Goal: Task Accomplishment & Management: Manage account settings

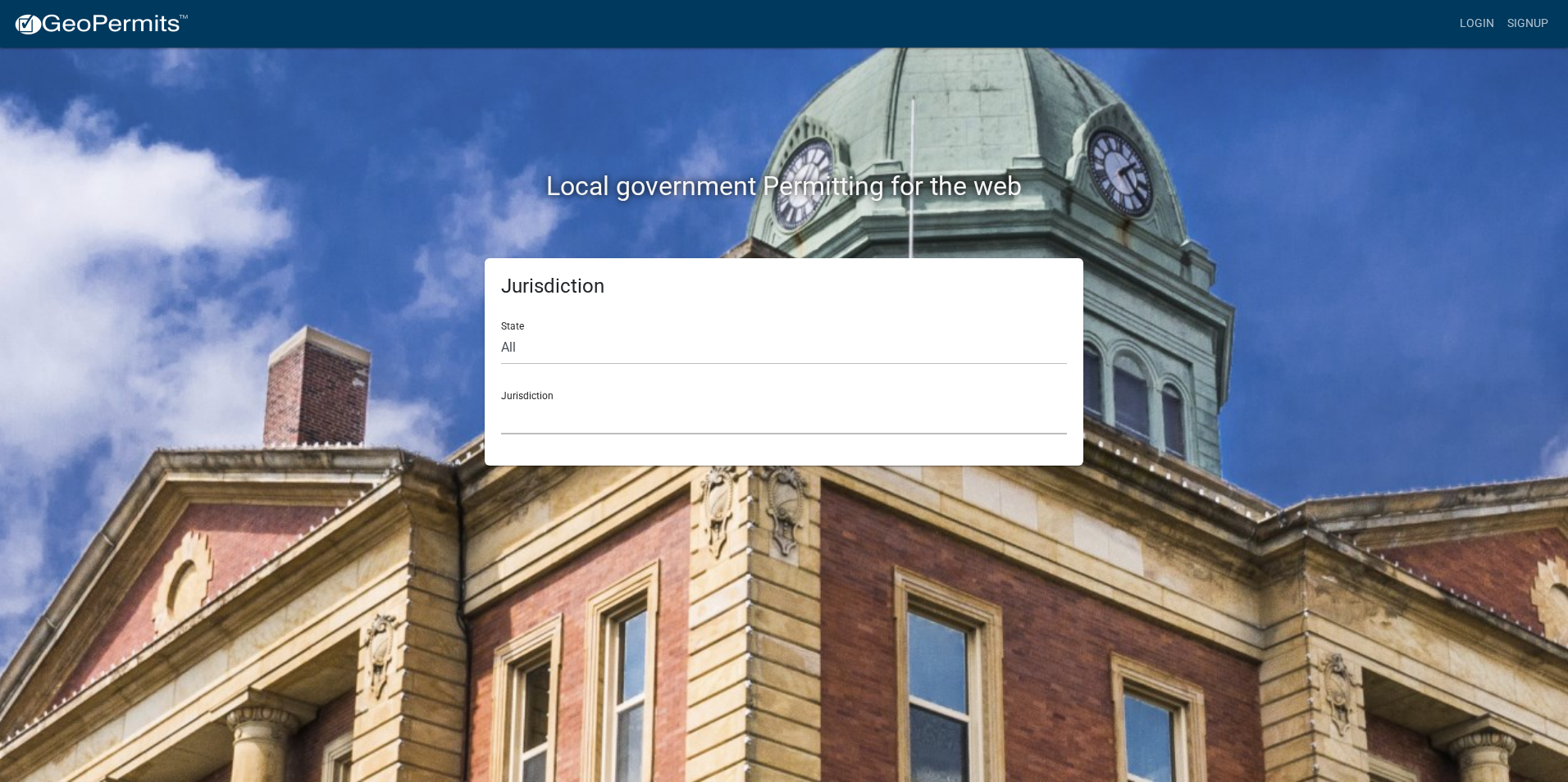
click at [538, 410] on select "[GEOGRAPHIC_DATA], [US_STATE] [GEOGRAPHIC_DATA], [US_STATE][PERSON_NAME][GEOGRA…" at bounding box center [783, 418] width 566 height 34
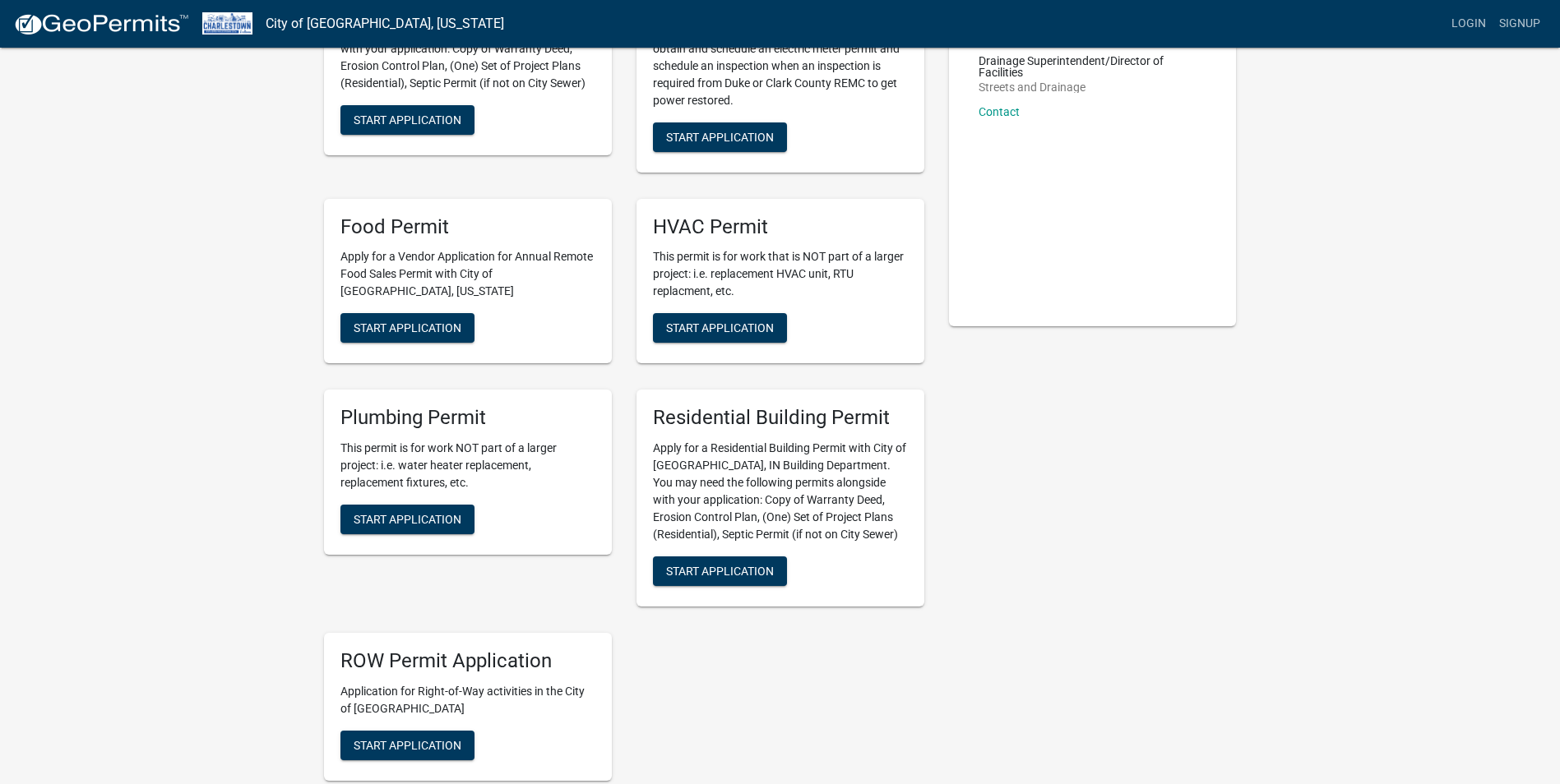
scroll to position [246, 0]
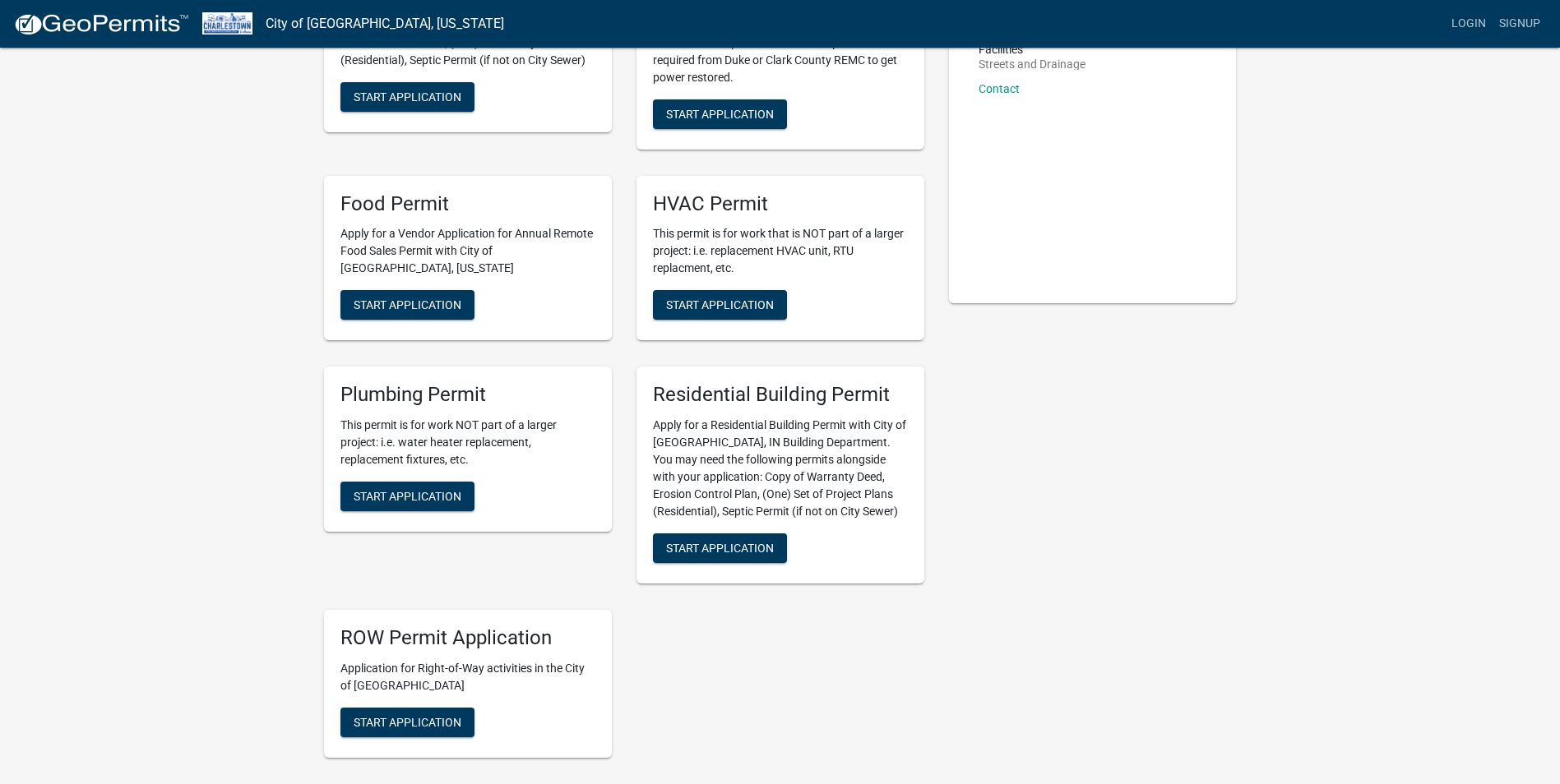
click at [742, 430] on p "Apply for a Residential Building Permit with City of [GEOGRAPHIC_DATA], IN Buil…" at bounding box center [780, 469] width 255 height 104
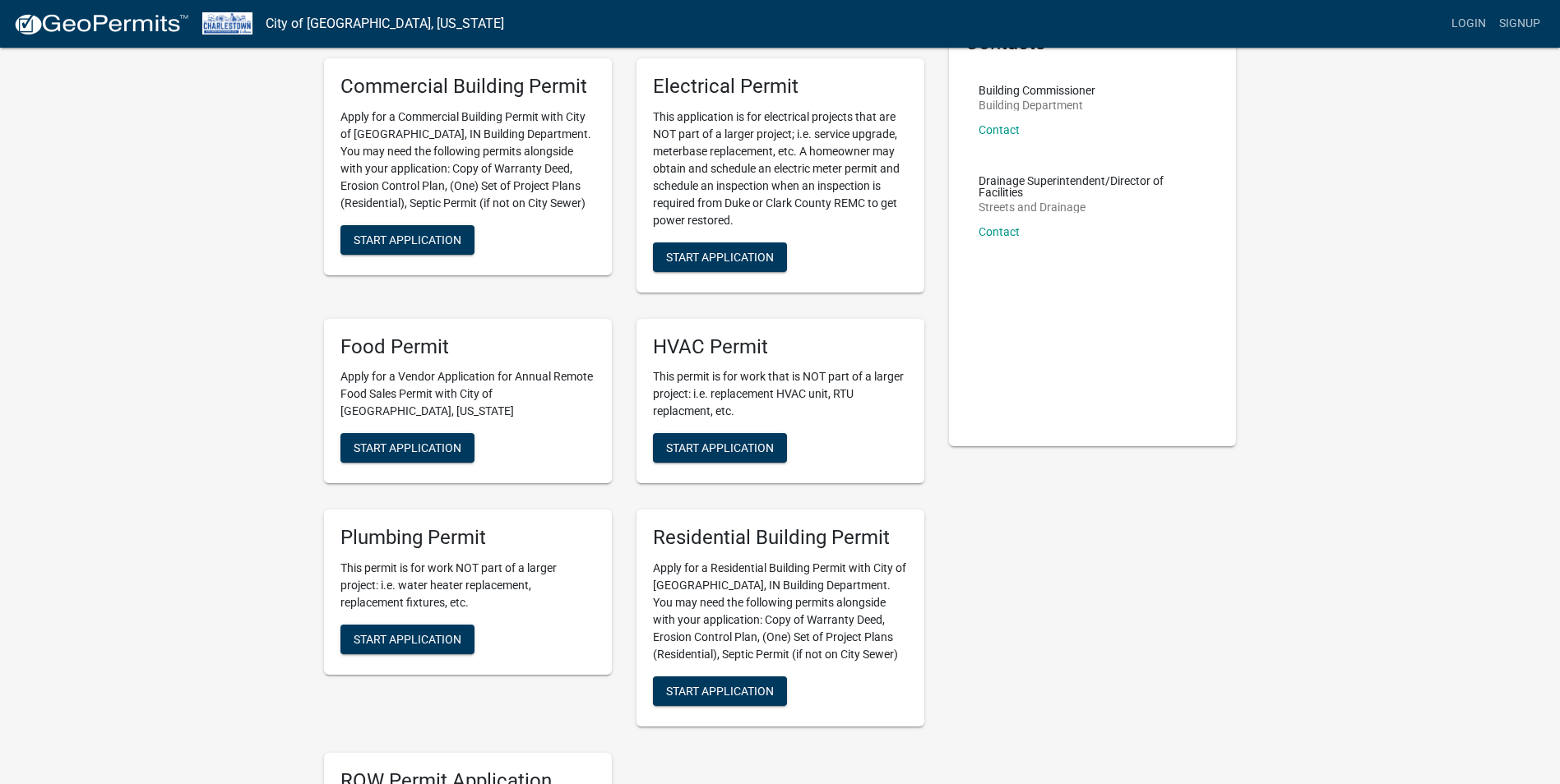
scroll to position [164, 0]
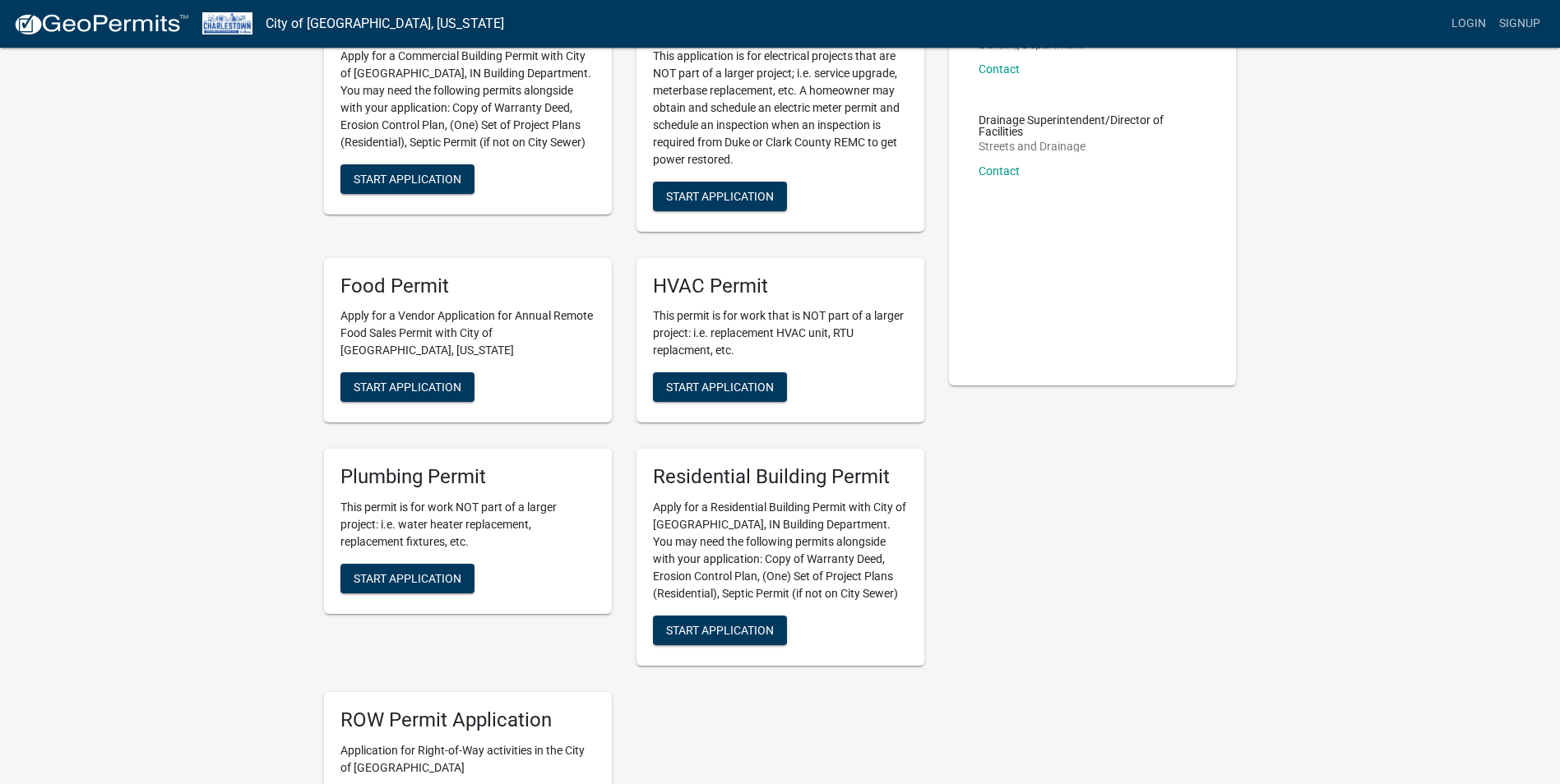
click at [735, 466] on h5 "Residential Building Permit" at bounding box center [780, 476] width 255 height 24
click at [719, 626] on span "Start Application" at bounding box center [720, 630] width 108 height 13
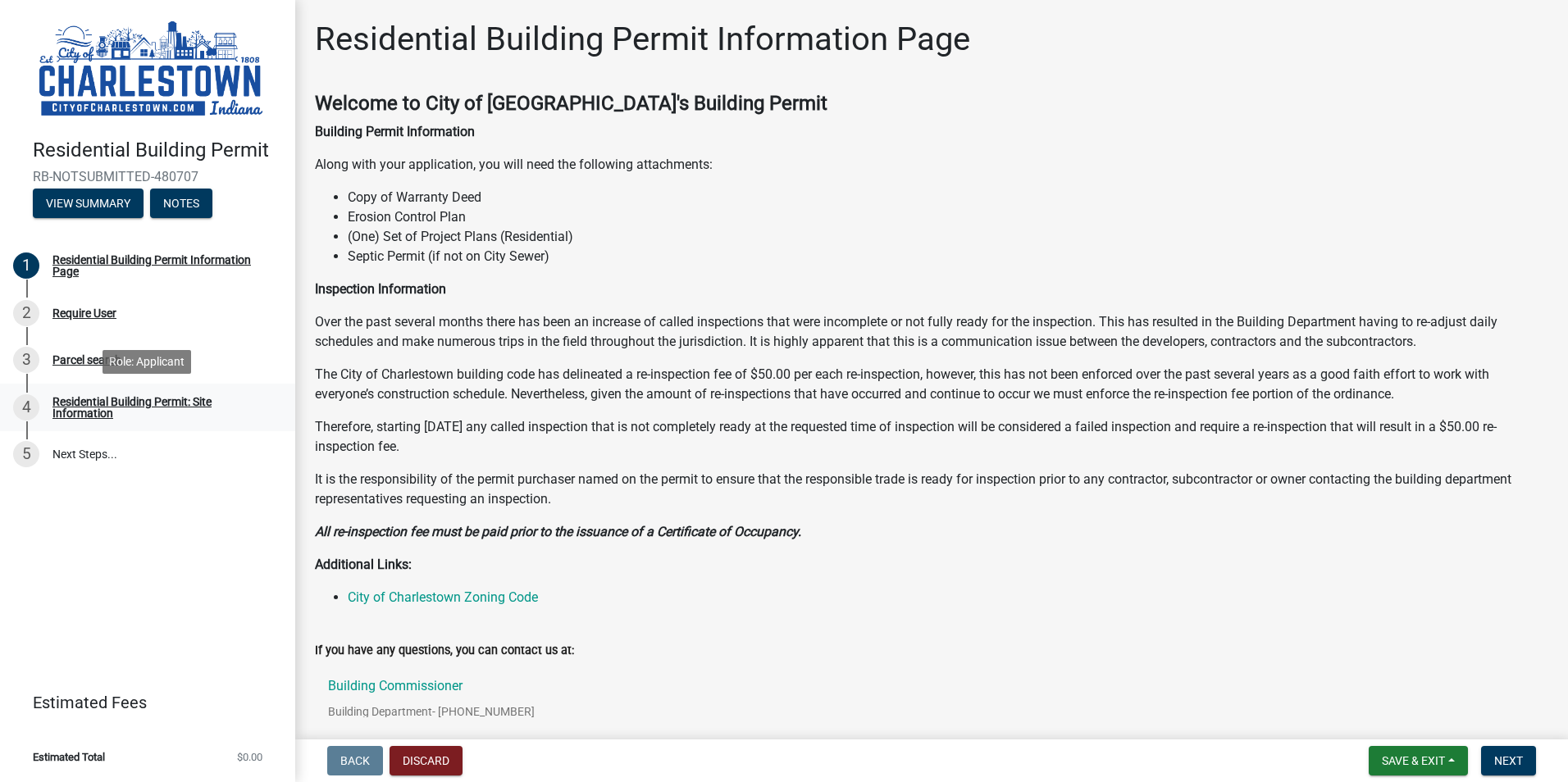
click at [104, 406] on div "Residential Building Permit: Site Information" at bounding box center [161, 407] width 216 height 23
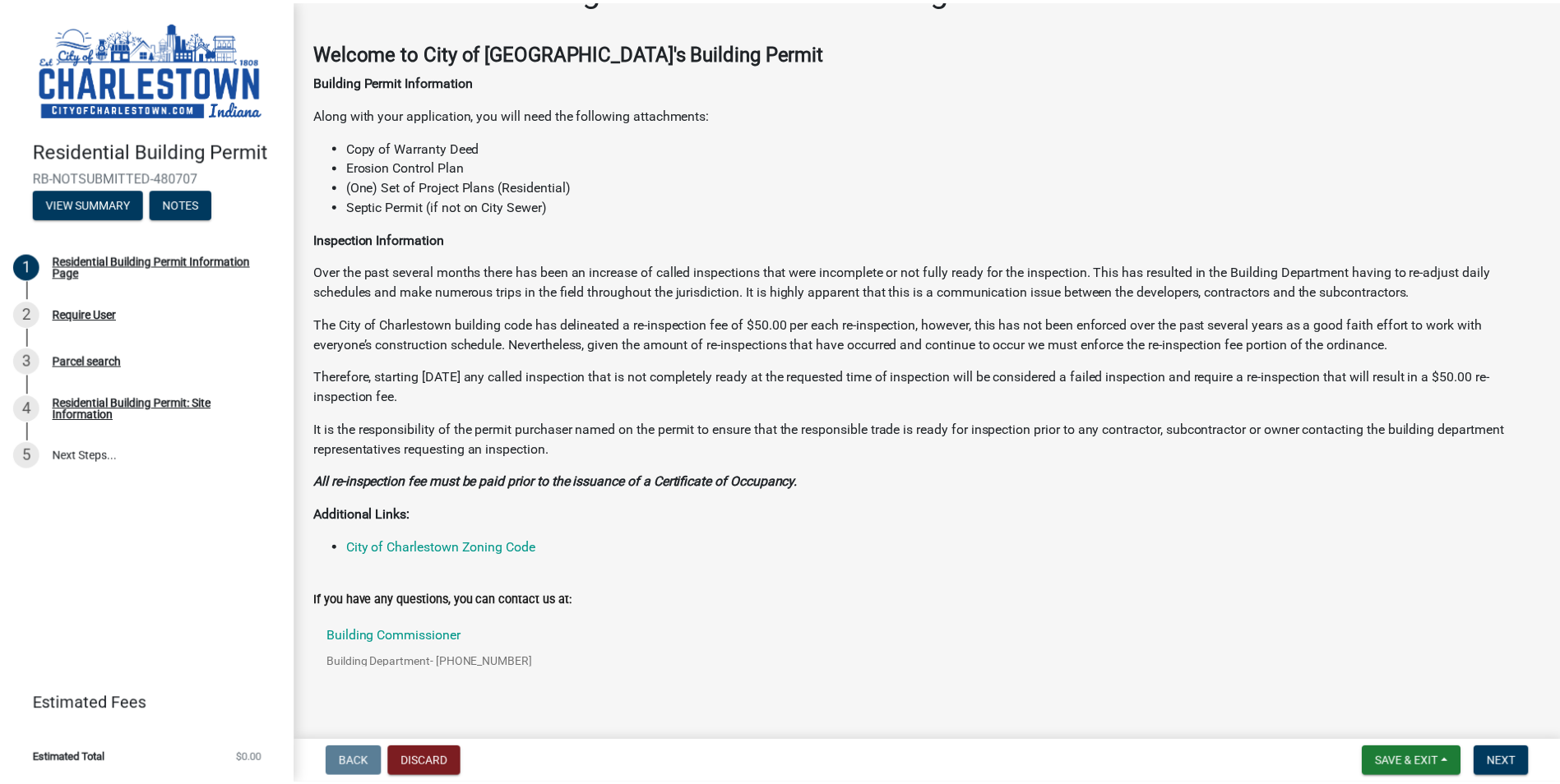
scroll to position [94, 0]
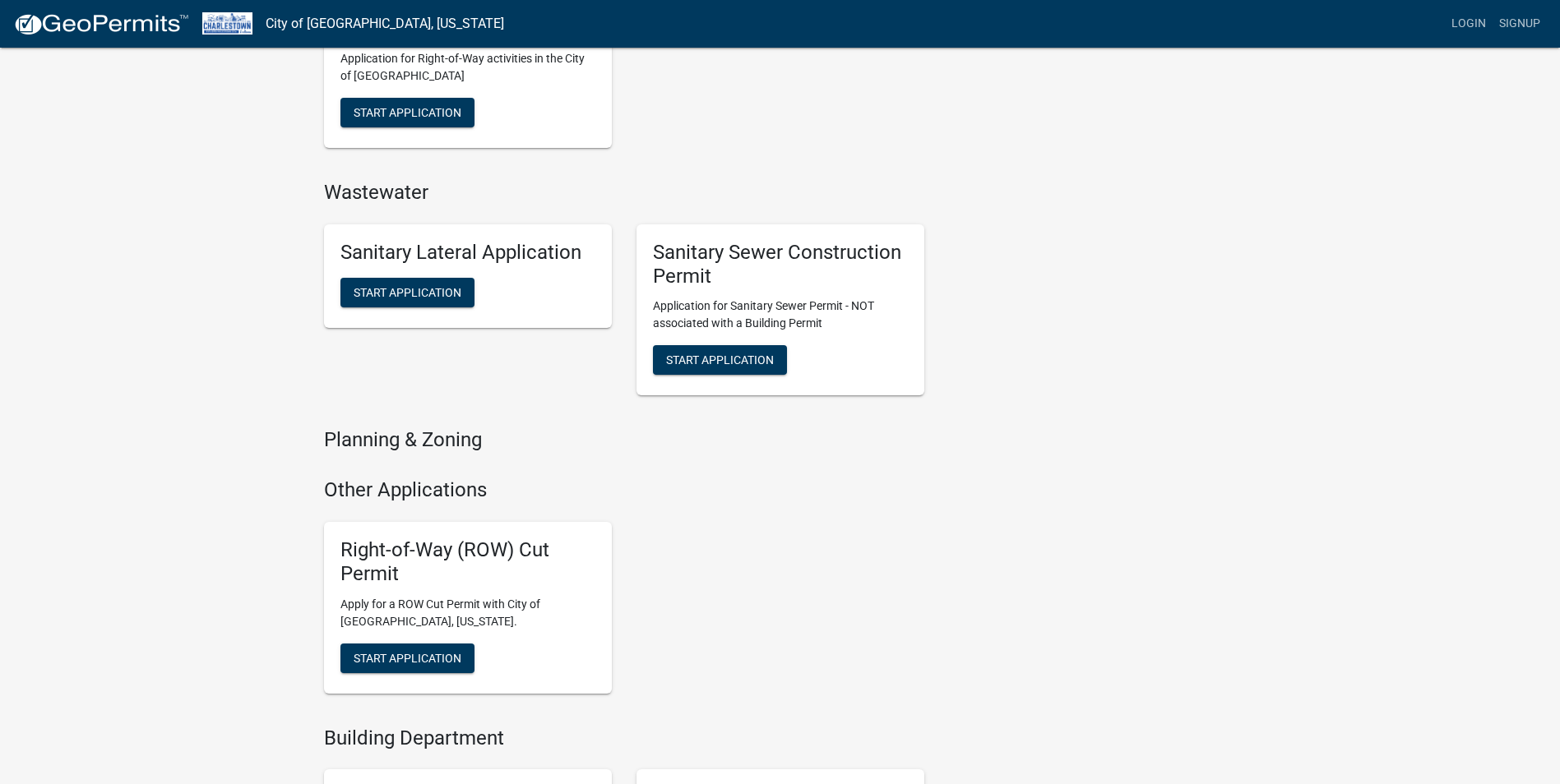
scroll to position [552, 0]
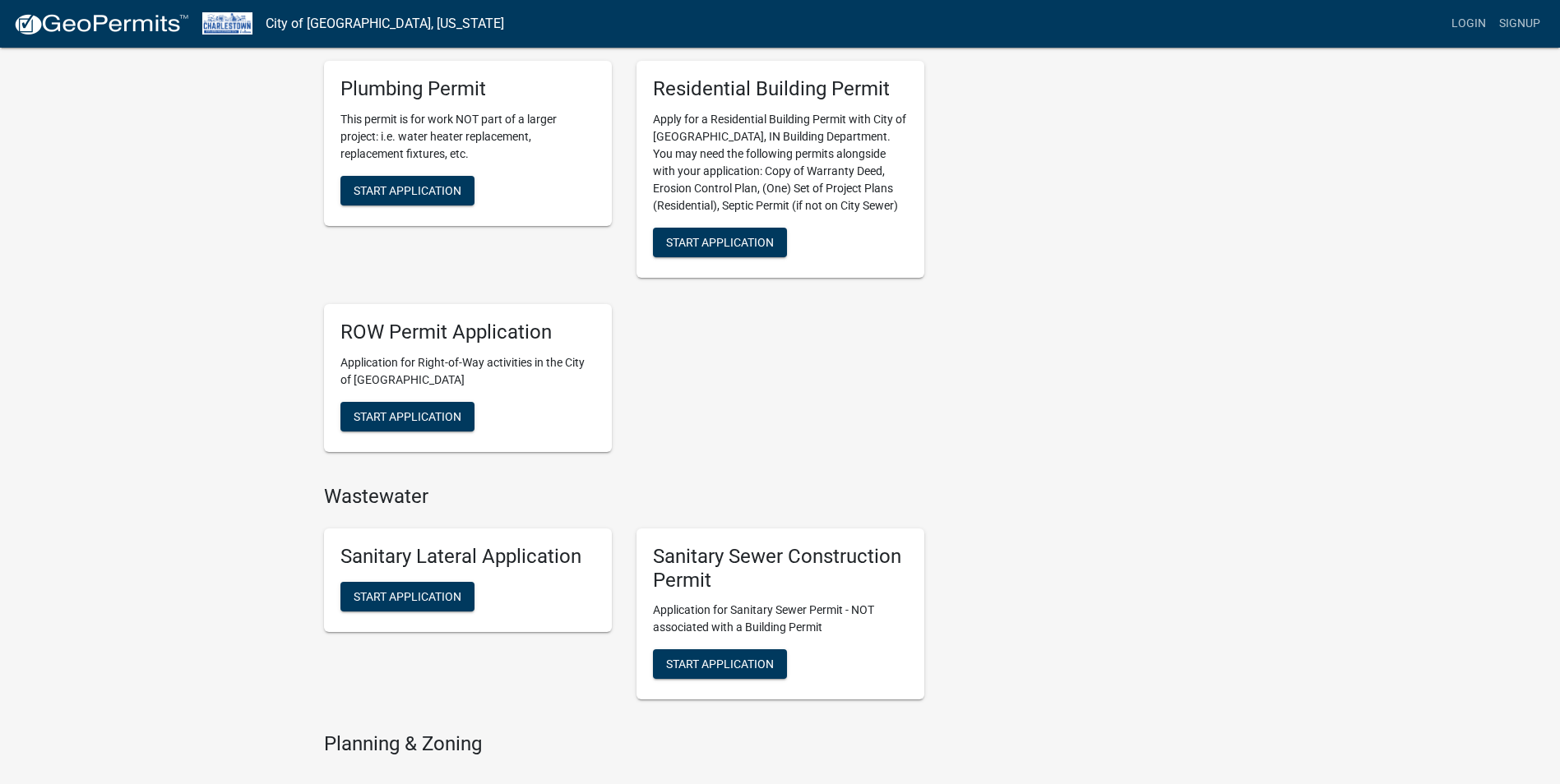
click at [830, 380] on div "Commercial Building Permit Apply for a Commercial Building Permit with City of …" at bounding box center [624, 30] width 625 height 869
click at [1464, 27] on link "Login" at bounding box center [1468, 24] width 48 height 31
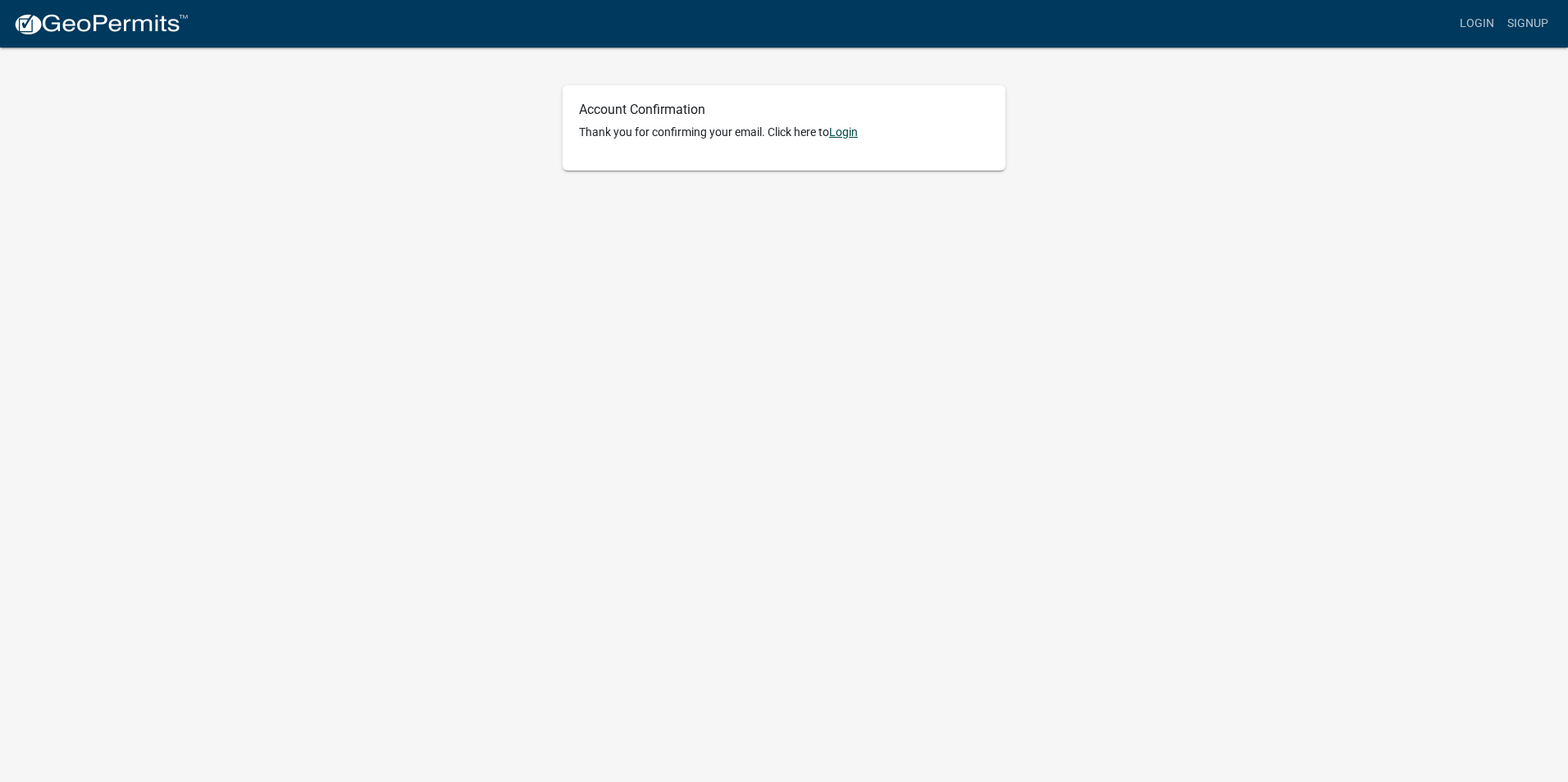
click at [840, 131] on link "Login" at bounding box center [843, 132] width 28 height 13
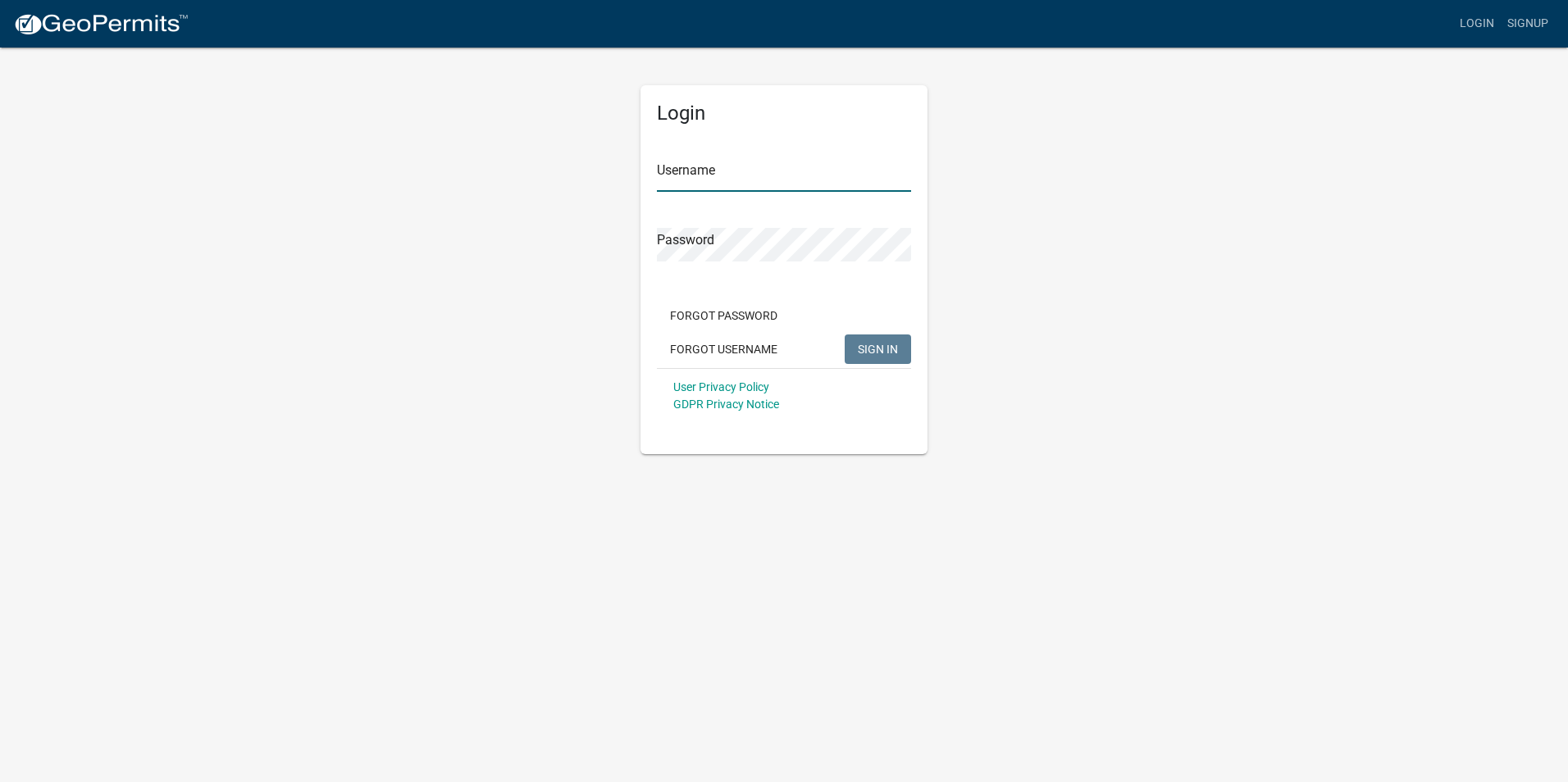
click at [752, 189] on input "Username" at bounding box center [784, 175] width 254 height 34
type input "[PERSON_NAME]"
click at [898, 240] on keeper-lock "Open Keeper Popup" at bounding box center [898, 244] width 20 height 20
click at [852, 343] on button "SIGN IN" at bounding box center [877, 348] width 67 height 29
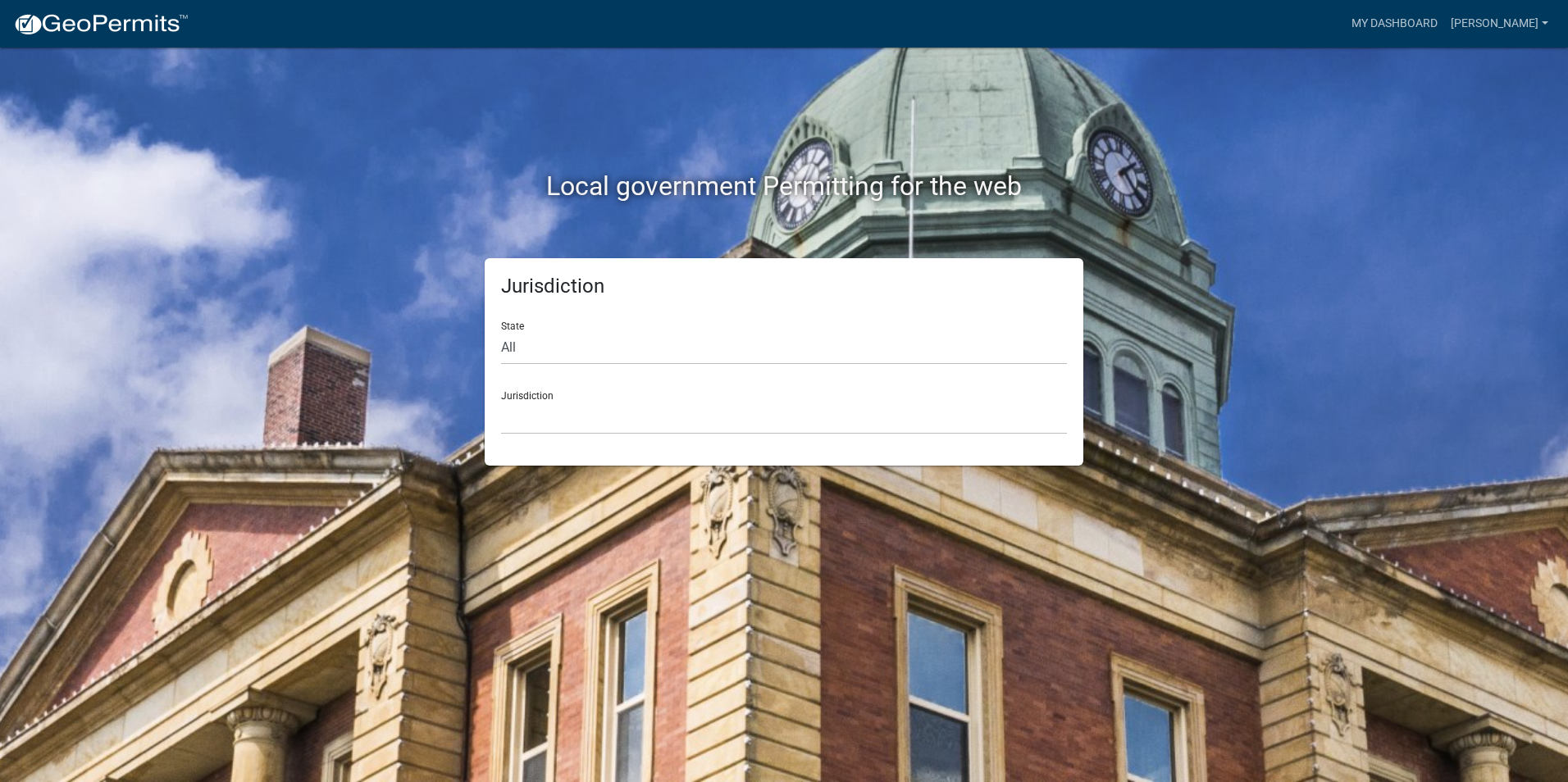
click at [643, 399] on div "Jurisdiction [GEOGRAPHIC_DATA], [US_STATE] [GEOGRAPHIC_DATA], [US_STATE][PERSON…" at bounding box center [783, 407] width 566 height 56
click at [621, 423] on select "[GEOGRAPHIC_DATA], [US_STATE] [GEOGRAPHIC_DATA], [US_STATE][PERSON_NAME][GEOGRA…" at bounding box center [783, 418] width 566 height 34
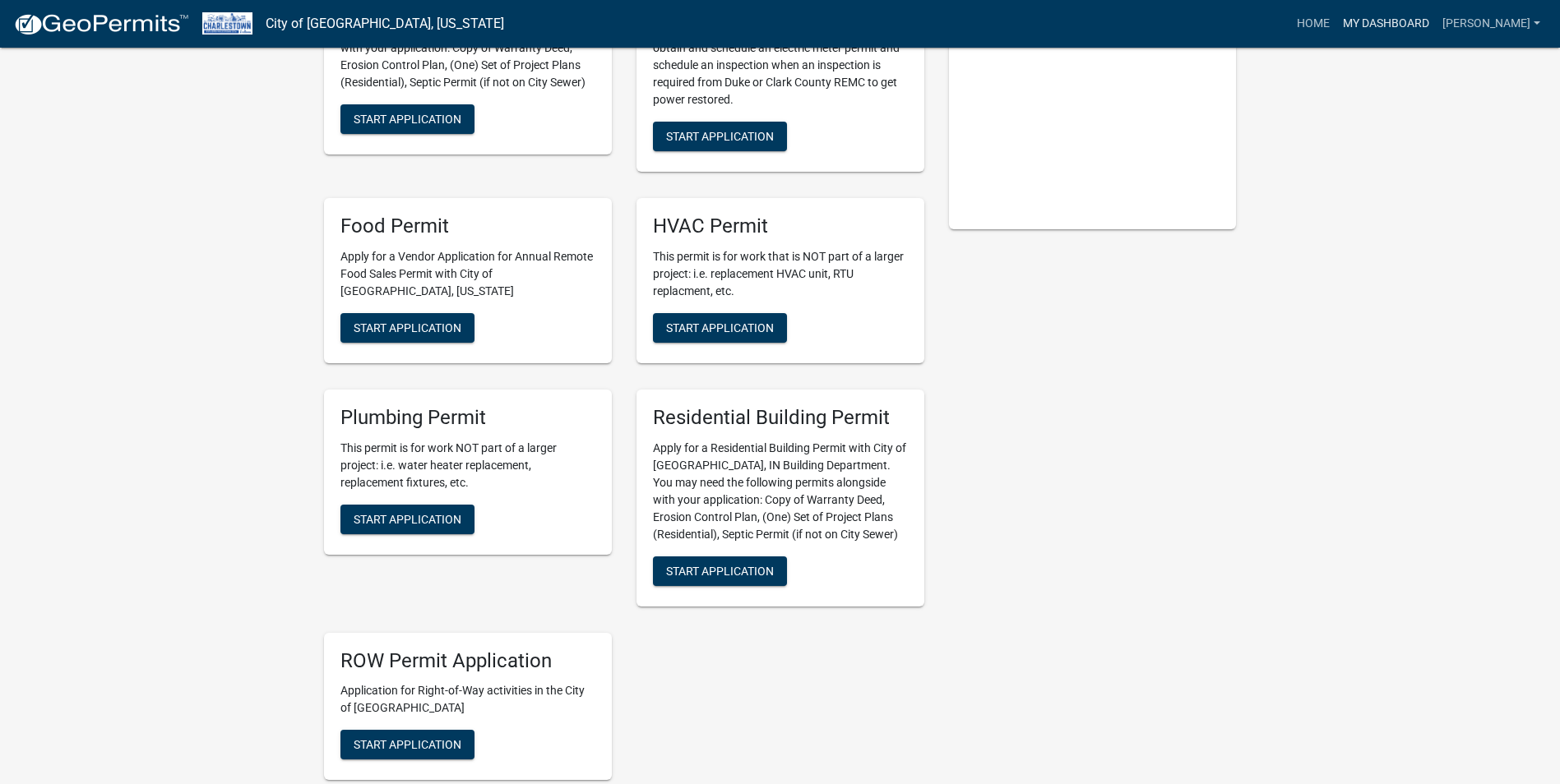
click at [1371, 19] on link "My Dashboard" at bounding box center [1385, 24] width 99 height 31
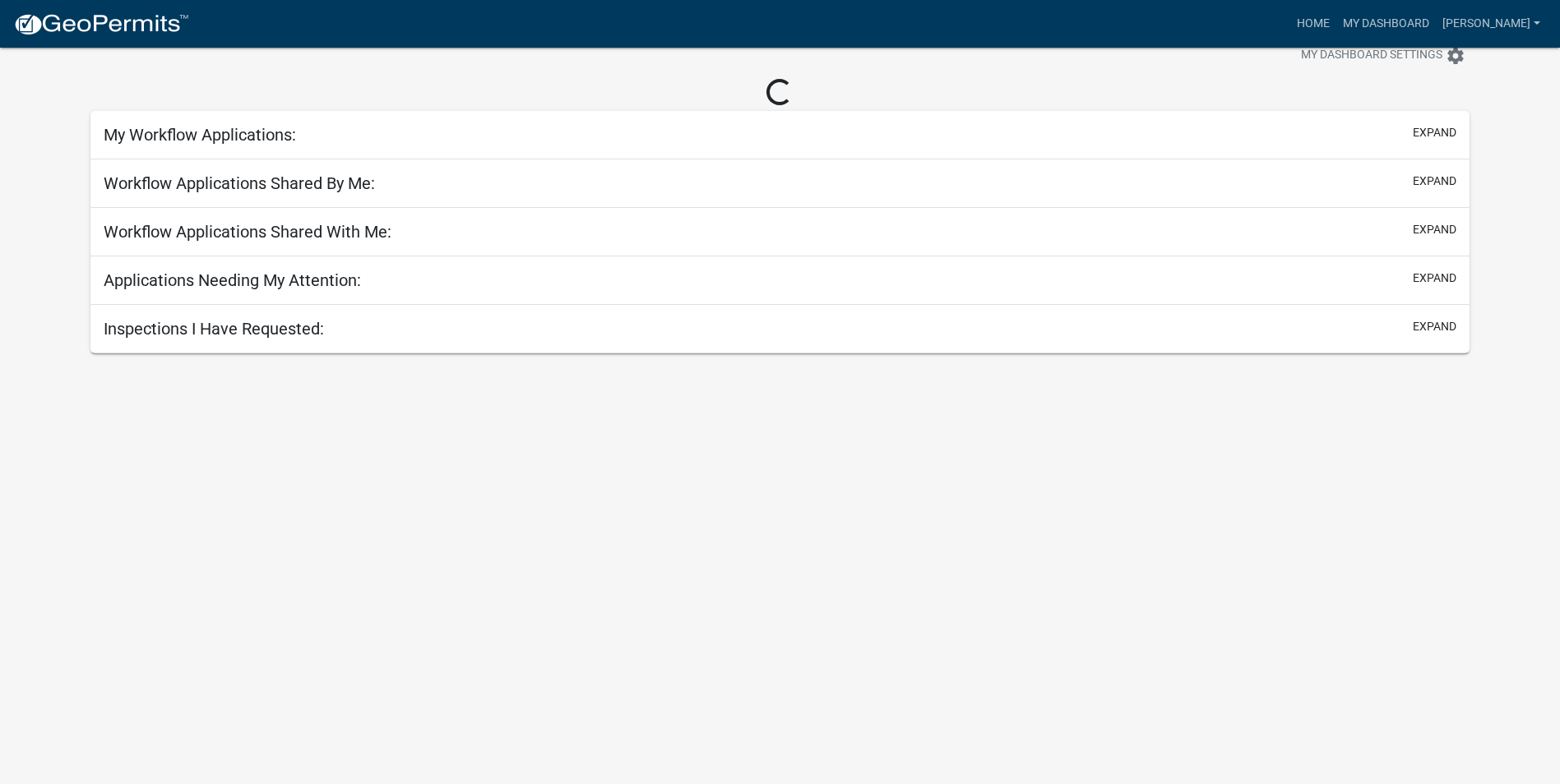
scroll to position [48, 0]
click at [1290, 25] on link "Home" at bounding box center [1313, 24] width 46 height 31
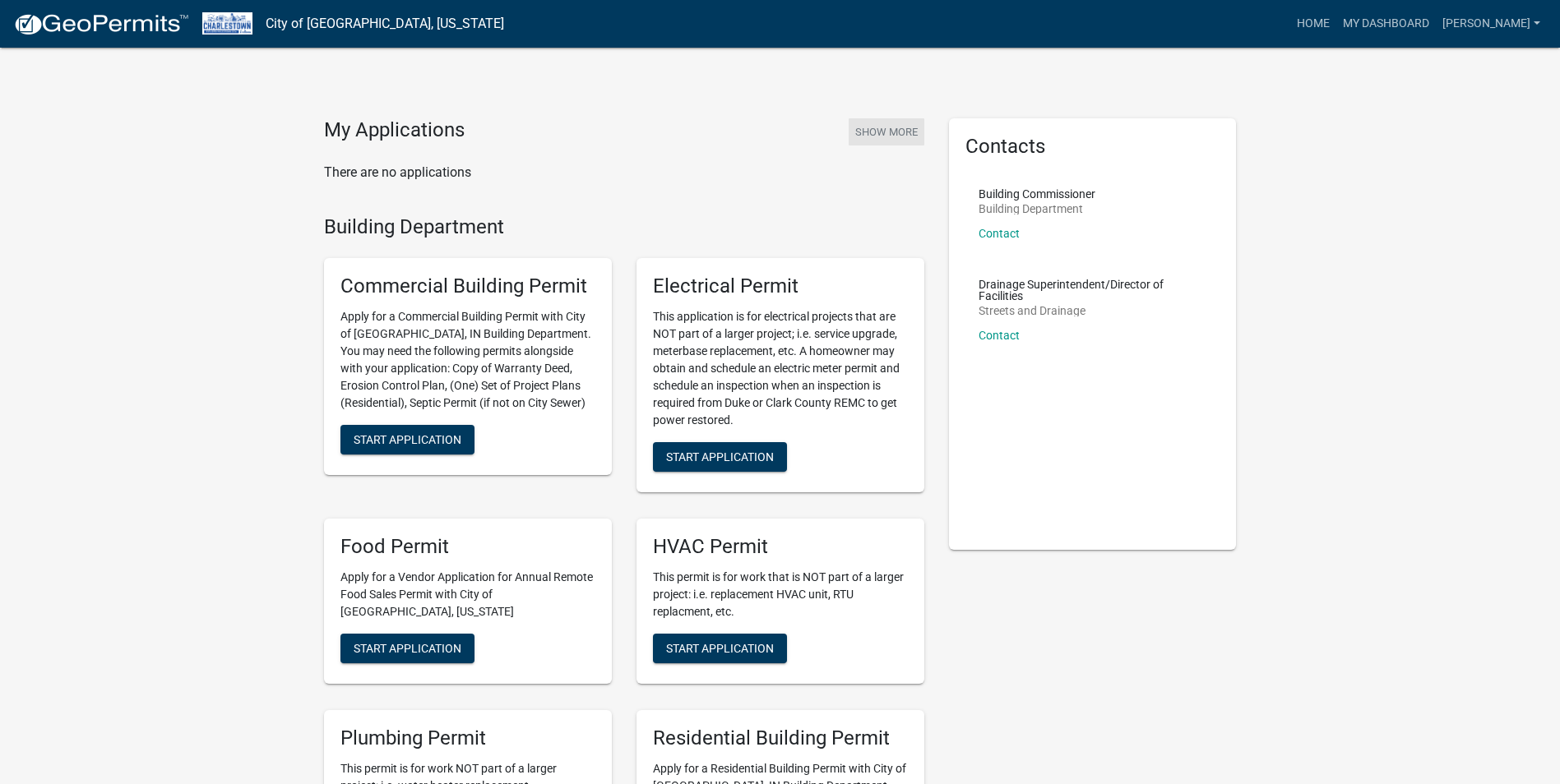
click at [891, 128] on button "Show More" at bounding box center [886, 131] width 75 height 27
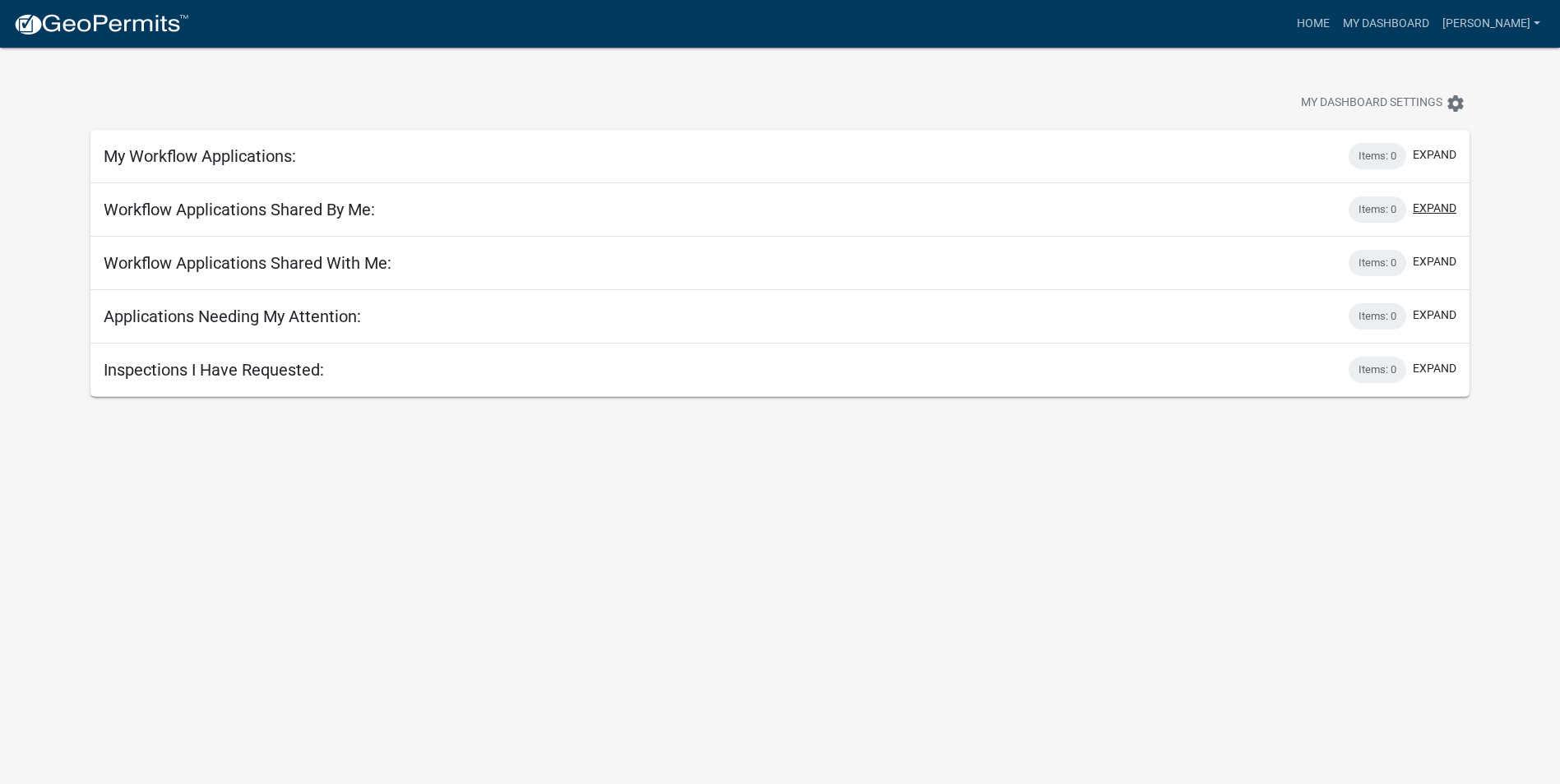
click at [1447, 214] on button "expand" at bounding box center [1434, 209] width 43 height 17
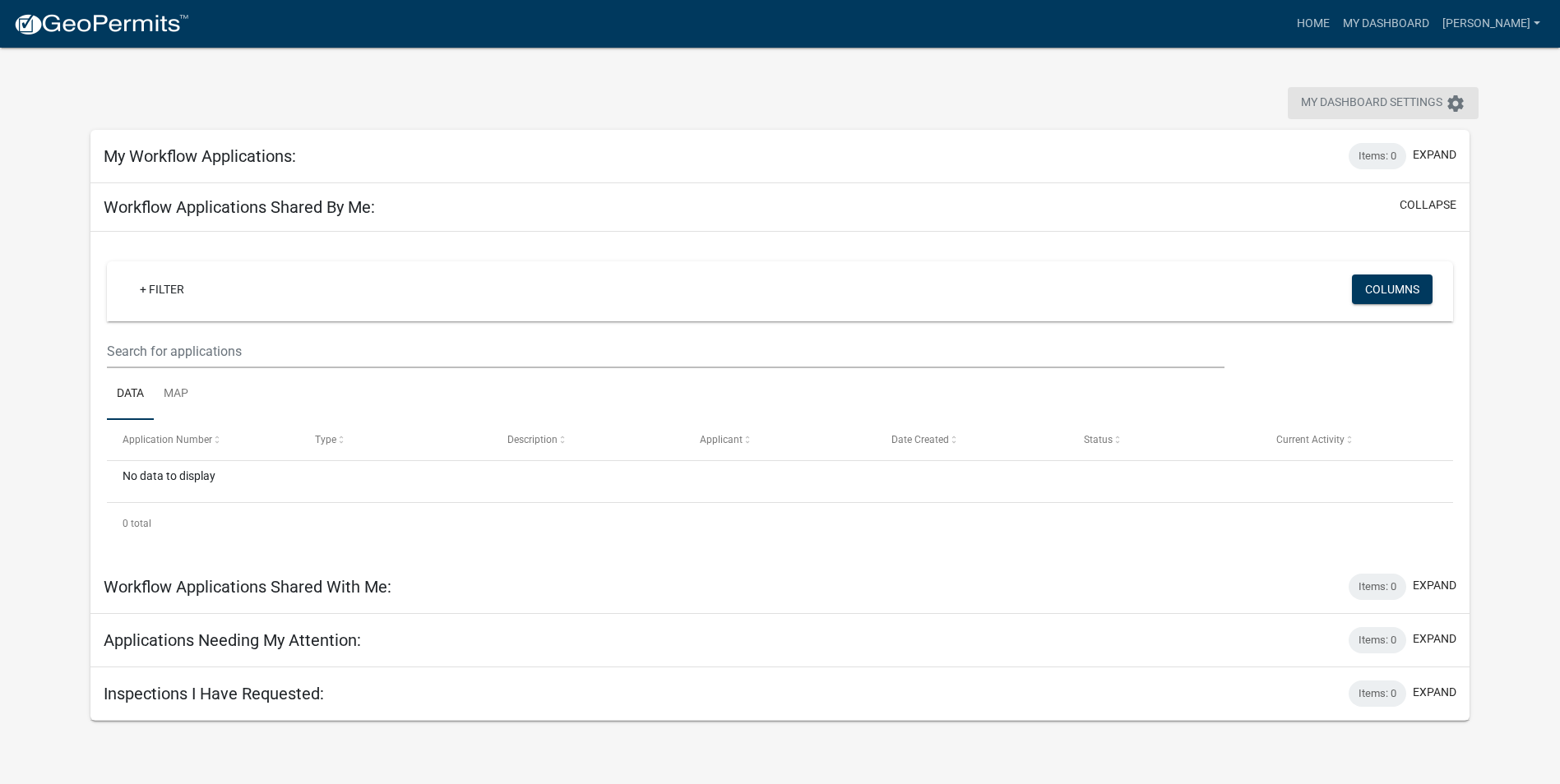
click at [1437, 107] on span "My Dashboard Settings" at bounding box center [1371, 103] width 142 height 20
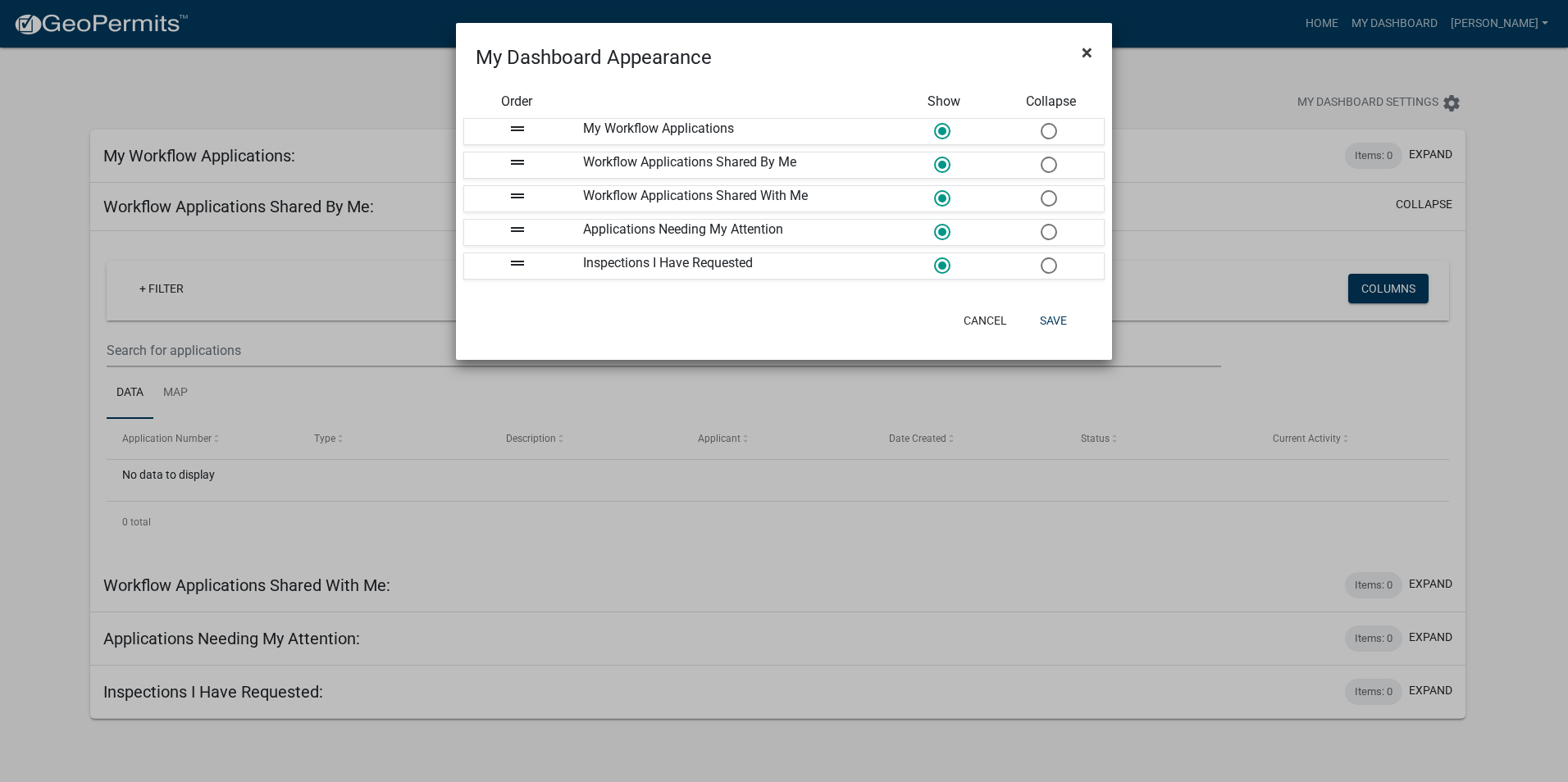
click at [1090, 50] on span "×" at bounding box center [1086, 53] width 10 height 23
